Goal: Check status

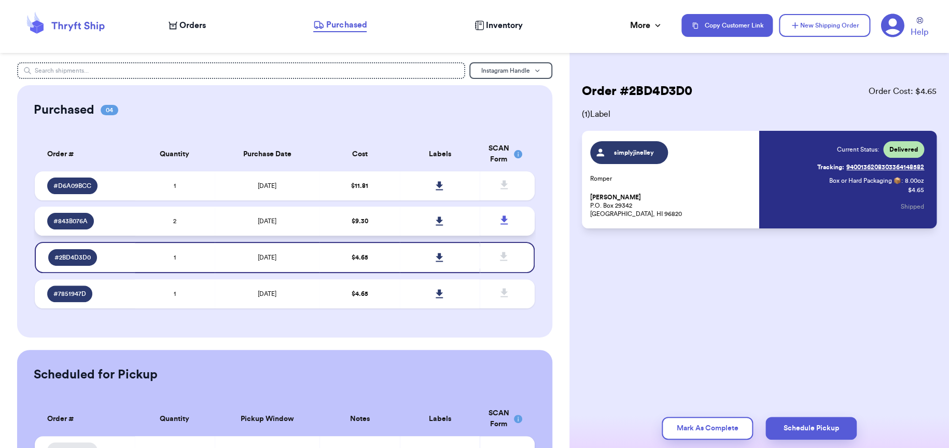
click at [155, 224] on td "2" at bounding box center [175, 220] width 80 height 29
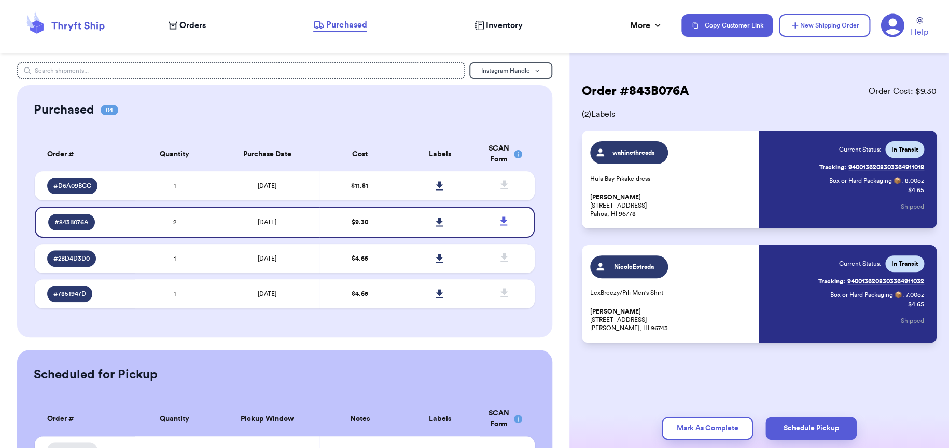
click at [861, 163] on link "Tracking: 9400136208303364911018" at bounding box center [872, 167] width 105 height 17
click at [873, 283] on link "Tracking: 9400136208303364911032" at bounding box center [872, 281] width 106 height 17
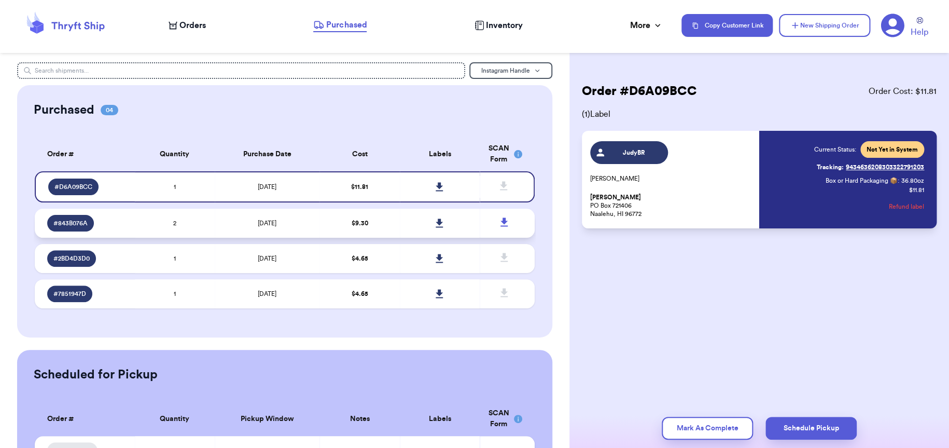
click at [191, 229] on td "2" at bounding box center [175, 223] width 80 height 29
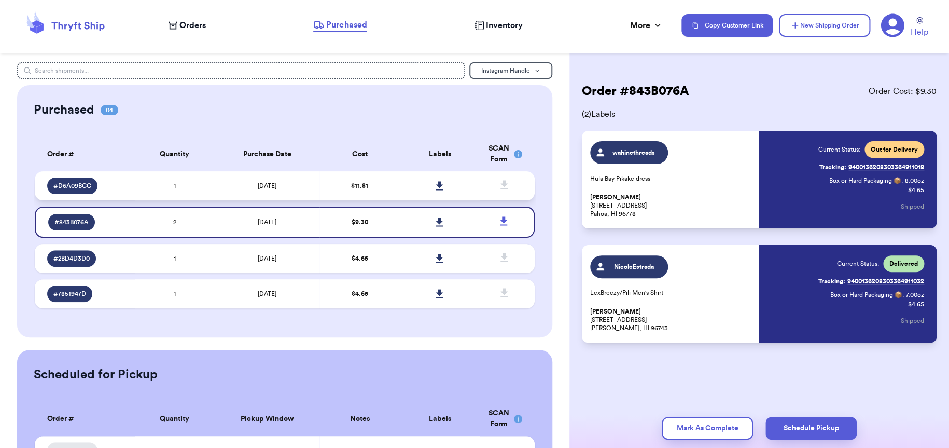
click at [243, 190] on td "[DATE]" at bounding box center [267, 185] width 105 height 29
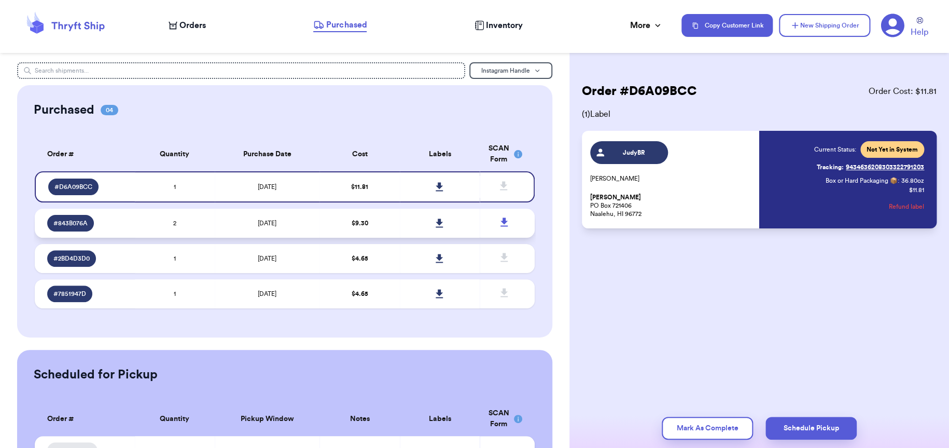
click at [247, 224] on td "[DATE]" at bounding box center [267, 223] width 105 height 29
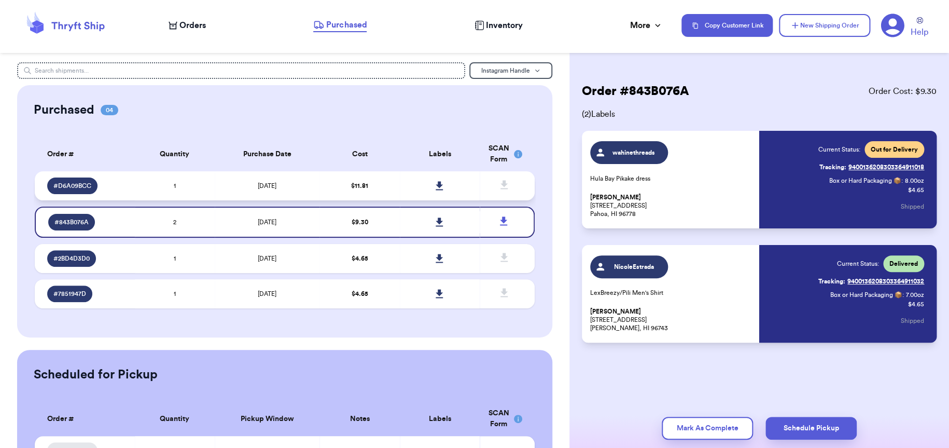
click at [231, 197] on td "[DATE]" at bounding box center [267, 185] width 105 height 29
